Goal: Register for event/course

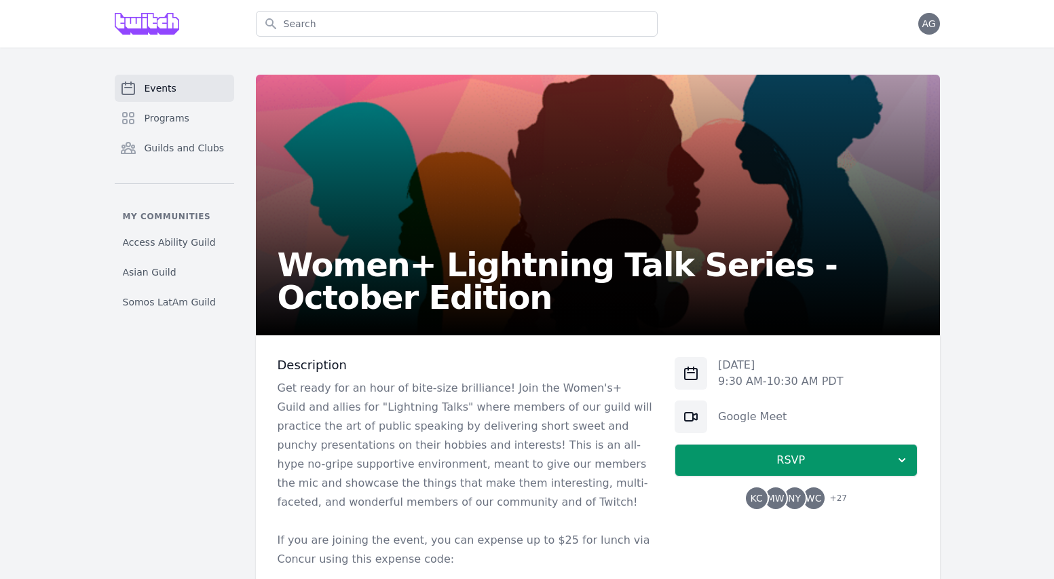
scroll to position [350, 0]
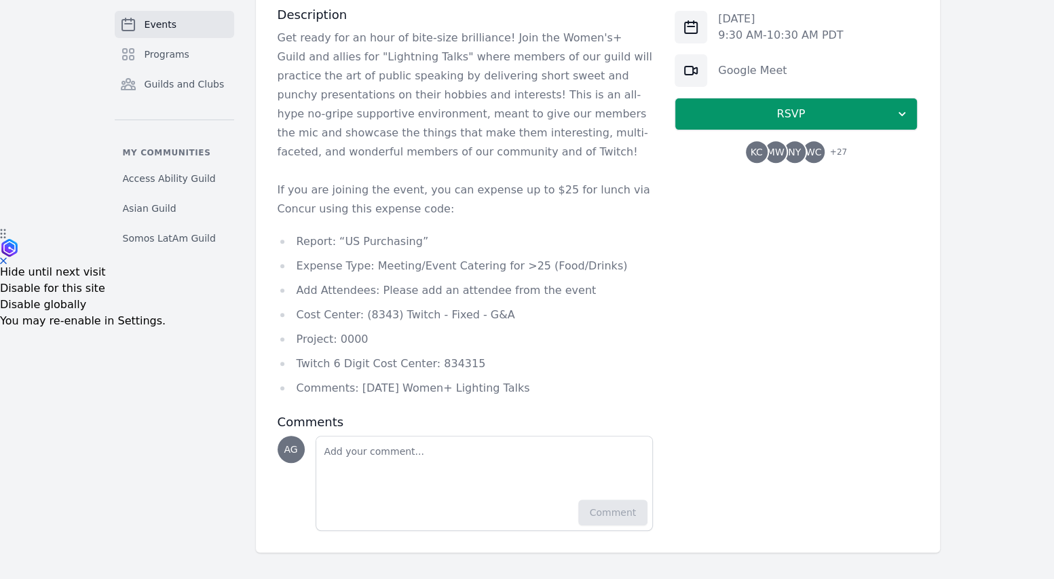
click at [550, 218] on div "Get ready for an hour of bite-size brilliance! Join the Women's+ Guild and alli…" at bounding box center [465, 212] width 376 height 369
click at [621, 245] on li "Report: “US Purchasing”" at bounding box center [465, 241] width 376 height 19
click at [444, 229] on div "Get ready for an hour of bite-size brilliance! Join the Women's+ Guild and alli…" at bounding box center [465, 212] width 376 height 369
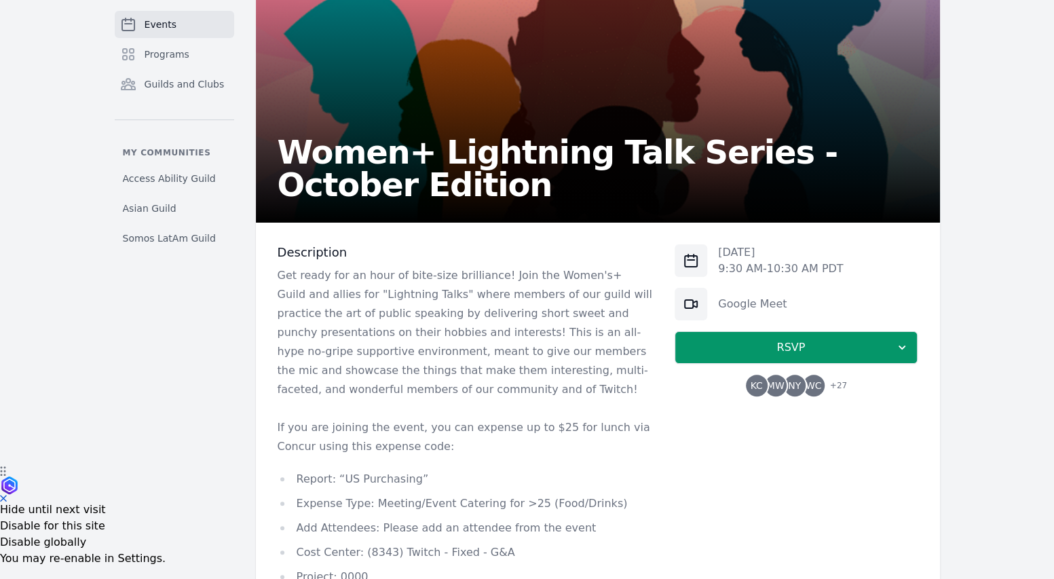
scroll to position [23, 0]
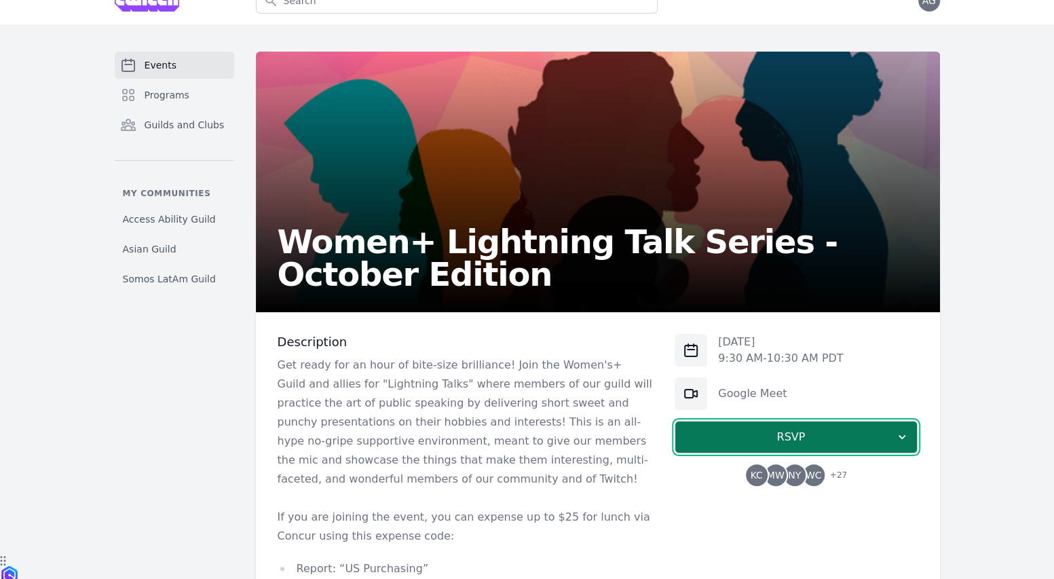
click at [757, 427] on button "RSVP" at bounding box center [795, 437] width 243 height 33
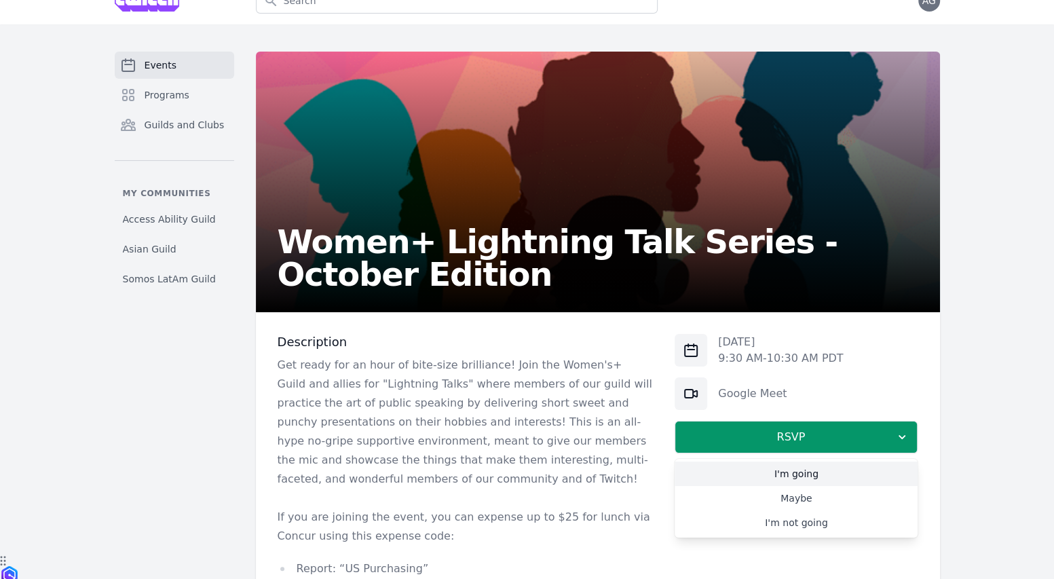
click at [763, 474] on link "I'm going" at bounding box center [795, 473] width 243 height 24
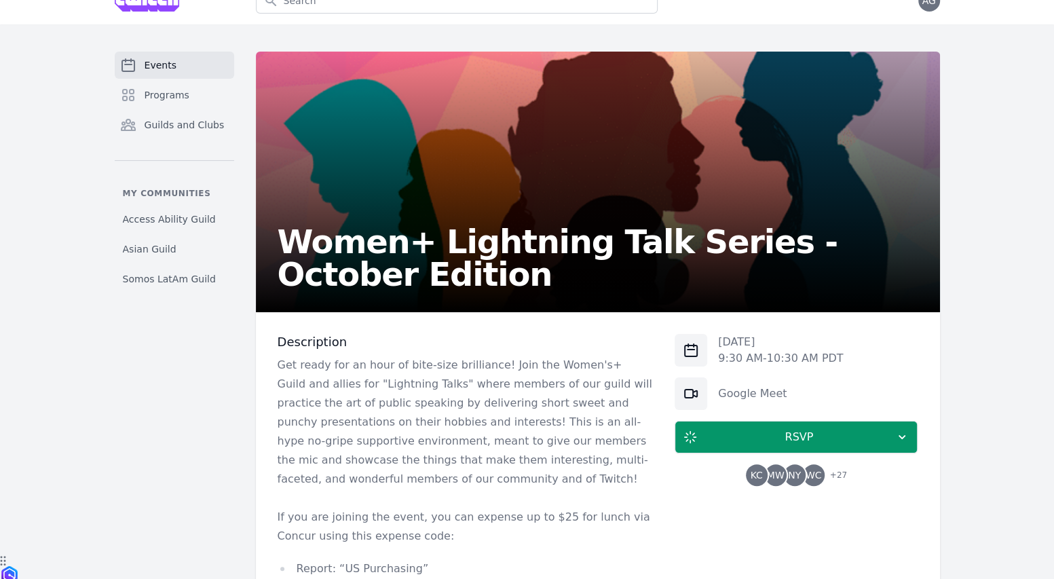
click at [525, 451] on p "Get ready for an hour of bite-size brilliance! Join the Women's+ Guild and alli…" at bounding box center [465, 422] width 376 height 133
click at [528, 440] on p "Get ready for an hour of bite-size brilliance! Join the Women's+ Guild and alli…" at bounding box center [465, 422] width 376 height 133
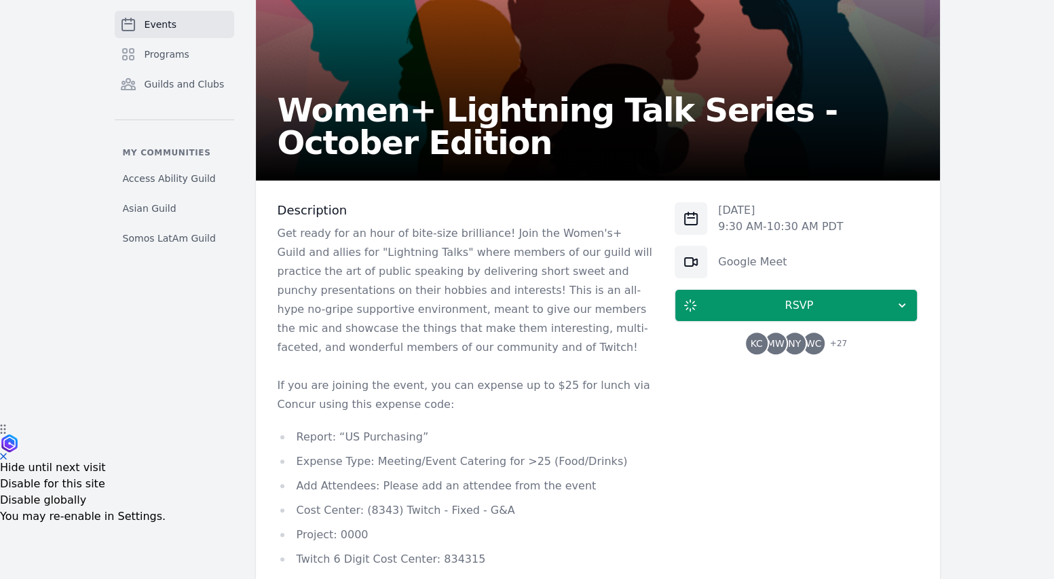
scroll to position [167, 0]
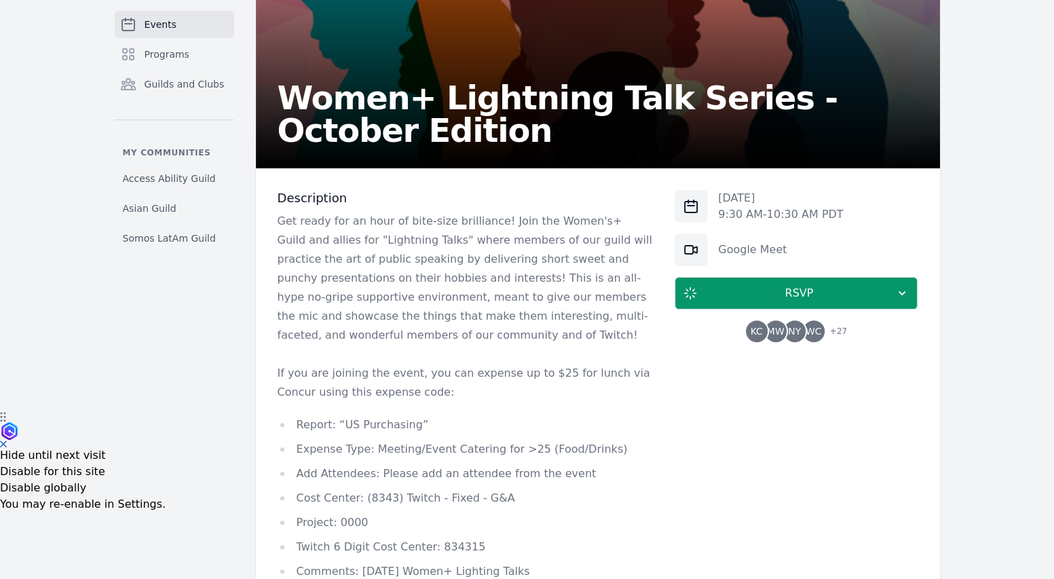
click at [582, 387] on p "If you are joining the event, you can expense up to $25 for lunch via Concur us…" at bounding box center [465, 383] width 376 height 38
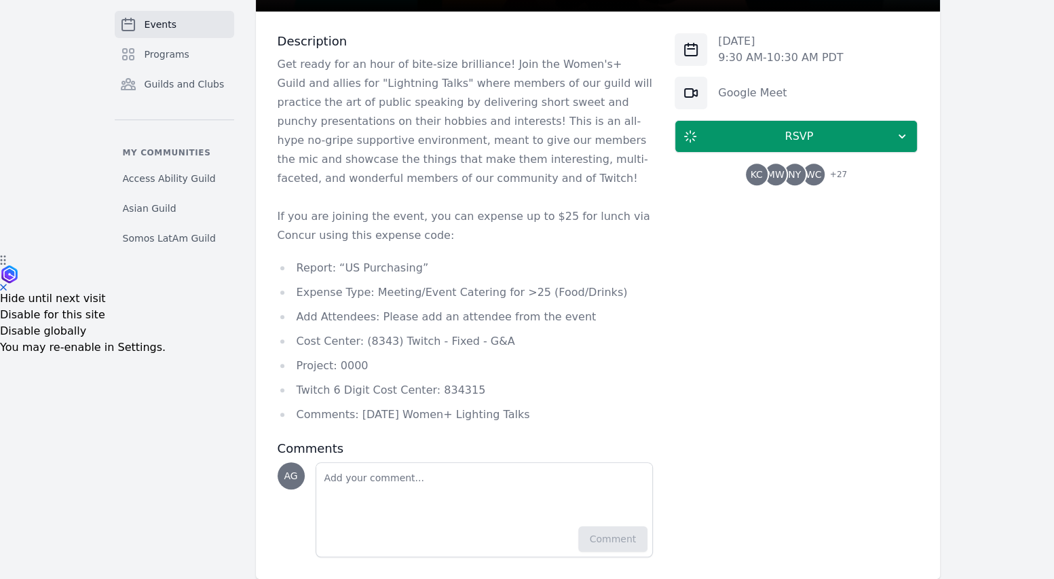
click at [637, 349] on li "Cost Center: (8343) Twitch - Fixed - G&A" at bounding box center [465, 341] width 376 height 19
click at [646, 342] on li "Cost Center: (8343) Twitch - Fixed - G&A" at bounding box center [465, 341] width 376 height 19
